Goal: Use online tool/utility: Utilize a website feature to perform a specific function

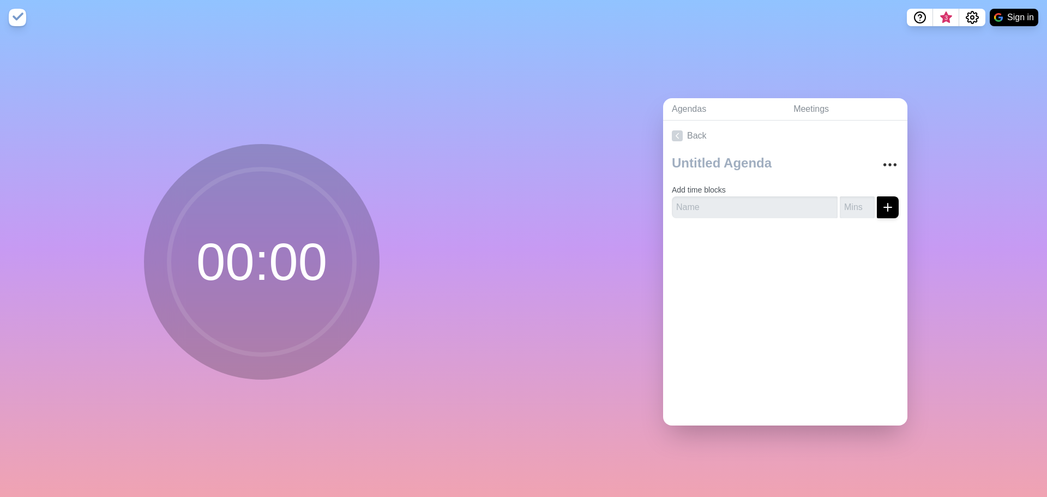
click at [225, 266] on circle at bounding box center [261, 261] width 185 height 185
click at [266, 249] on circle at bounding box center [261, 261] width 185 height 185
click at [253, 276] on circle at bounding box center [261, 261] width 185 height 185
click at [775, 211] on input "text" at bounding box center [755, 207] width 166 height 22
type input "Review AO Homes"
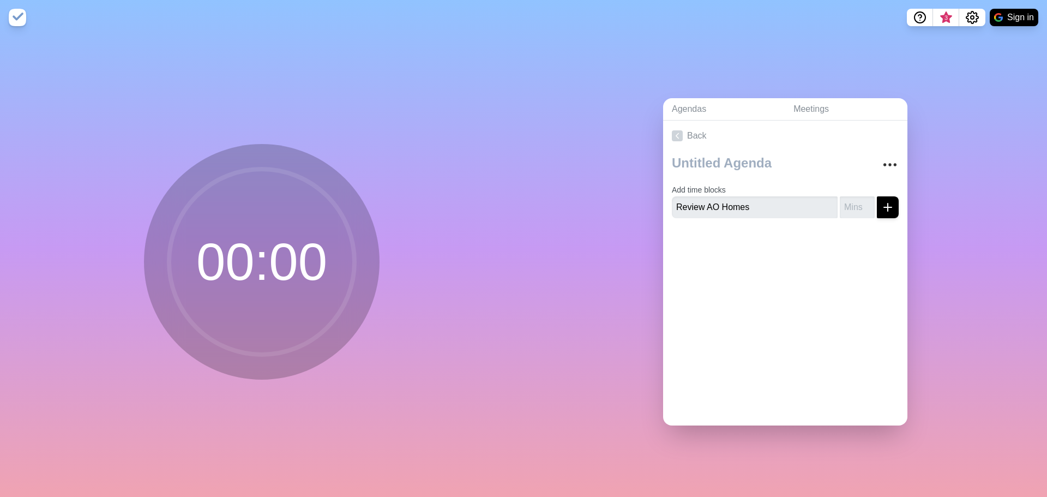
click at [842, 214] on div "Add time blocks Review AO Homes" at bounding box center [785, 189] width 244 height 76
click at [840, 209] on input "number" at bounding box center [857, 207] width 35 height 22
type input "60"
click at [881, 203] on icon "submit" at bounding box center [887, 207] width 13 height 13
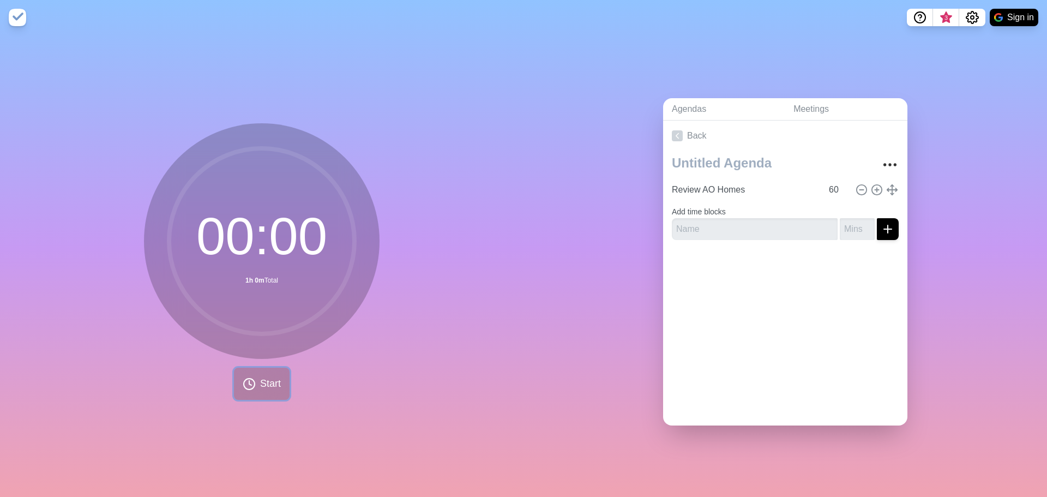
click at [270, 371] on button "Start" at bounding box center [262, 383] width 56 height 32
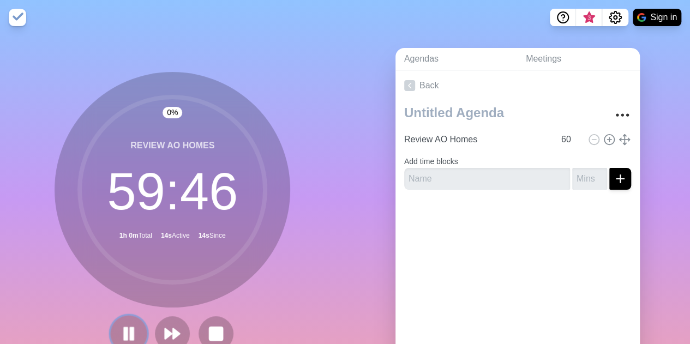
click at [124, 328] on icon at bounding box center [128, 333] width 19 height 19
click at [126, 323] on button at bounding box center [129, 333] width 37 height 37
